Goal: Find contact information: Find contact information

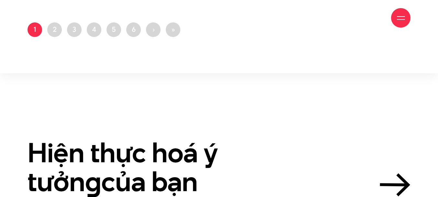
scroll to position [1390, 0]
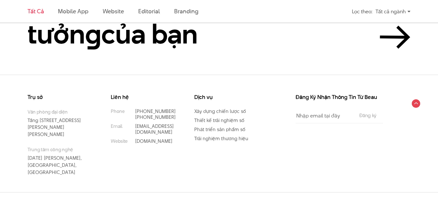
click at [260, 160] on div "Dịch vụ Xây dựng chiến lược số Thiết kế trải nghiệm số Phát triển sản phẩm số T…" at bounding box center [230, 142] width 83 height 97
click at [161, 110] on link "[PHONE_NUMBER]" at bounding box center [155, 111] width 41 height 7
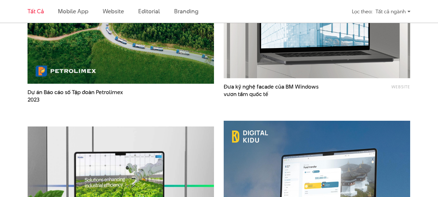
scroll to position [1390, 0]
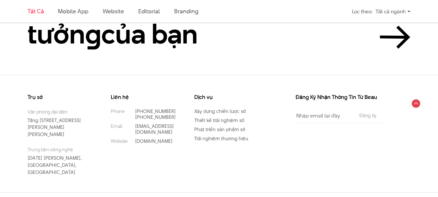
drag, startPoint x: 173, startPoint y: 109, endPoint x: 188, endPoint y: 120, distance: 18.3
click at [188, 120] on div "Liên hệ Phone [PHONE_NUMBER] [PHONE_NUMBER] Email [EMAIL_ADDRESS][DOMAIN_NAME] …" at bounding box center [147, 142] width 83 height 97
click at [181, 121] on div "Liên hệ Phone [PHONE_NUMBER] [PHONE_NUMBER] Email [EMAIL_ADDRESS][DOMAIN_NAME] …" at bounding box center [148, 119] width 74 height 50
drag, startPoint x: 174, startPoint y: 116, endPoint x: 148, endPoint y: 118, distance: 26.0
click at [148, 118] on p "[PHONE_NUMBER]" at bounding box center [155, 117] width 40 height 6
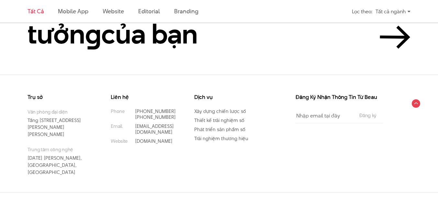
copy link "86 929 1771"
click at [0, 94] on div "Trụ sở Văn phòng đại diện [STREET_ADDRESS][PERSON_NAME][PERSON_NAME] Trung tâm …" at bounding box center [219, 132] width 438 height 117
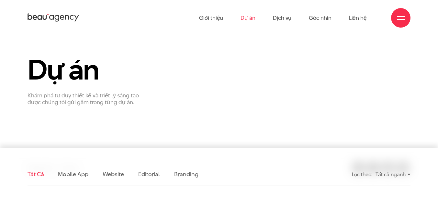
scroll to position [0, 0]
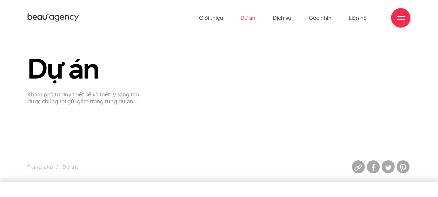
click at [64, 17] on icon at bounding box center [62, 17] width 4 height 5
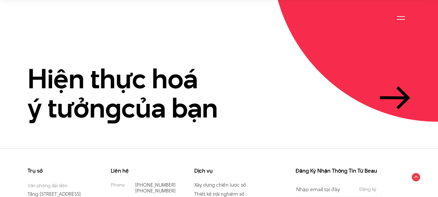
scroll to position [1485, 0]
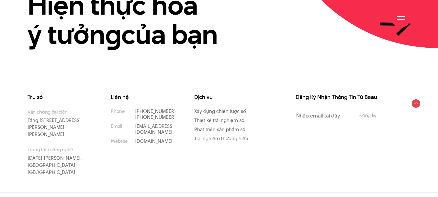
click at [63, 82] on div "Trụ sở Văn phòng đại diện [STREET_ADDRESS][PERSON_NAME][PERSON_NAME] Trung tâm …" at bounding box center [219, 132] width 438 height 117
drag, startPoint x: 173, startPoint y: 112, endPoint x: 148, endPoint y: 112, distance: 25.3
click at [148, 112] on p "[PHONE_NUMBER]" at bounding box center [155, 111] width 40 height 6
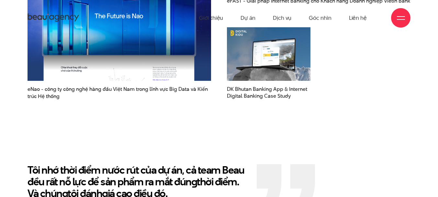
scroll to position [0, 0]
